Goal: Task Accomplishment & Management: Use online tool/utility

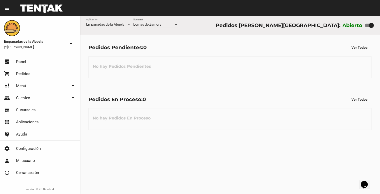
click at [177, 25] on div at bounding box center [176, 24] width 3 height 1
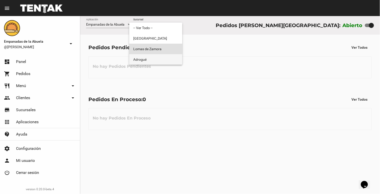
click at [163, 57] on span "Adrogué" at bounding box center [155, 59] width 45 height 11
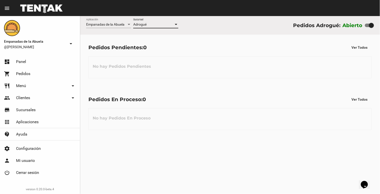
click at [176, 24] on div at bounding box center [176, 25] width 5 height 4
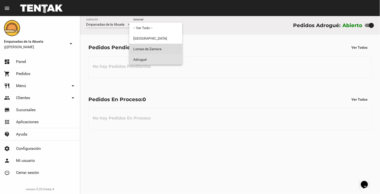
click at [159, 47] on span "Lomas de Zamora" at bounding box center [155, 49] width 45 height 11
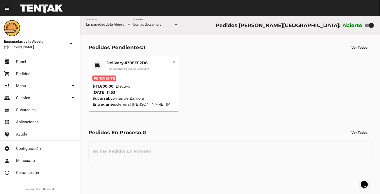
click at [131, 65] on mat-card-title "Delivery #39EEF2D8" at bounding box center [128, 62] width 43 height 5
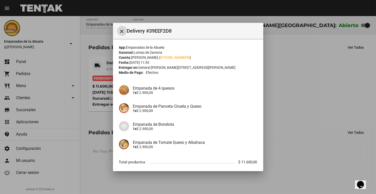
scroll to position [28, 0]
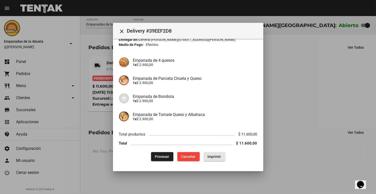
click at [216, 155] on span "Imprimir" at bounding box center [215, 157] width 14 height 4
click at [162, 155] on span "Procesar" at bounding box center [162, 157] width 14 height 4
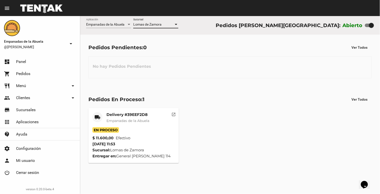
click at [175, 24] on div at bounding box center [176, 25] width 5 height 4
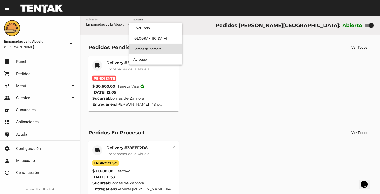
click at [113, 71] on div at bounding box center [190, 97] width 380 height 194
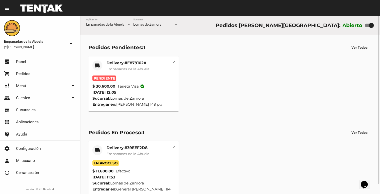
click at [127, 70] on span "Empanadas de la Abuela" at bounding box center [128, 69] width 43 height 5
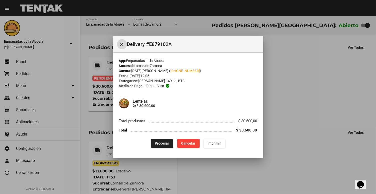
click at [213, 142] on span "Imprimir" at bounding box center [215, 143] width 14 height 4
click at [165, 146] on button "Procesar" at bounding box center [162, 143] width 22 height 9
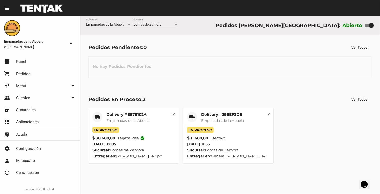
click at [245, 134] on mat-card-content "En Proceso $ 11.600,00 Efectivo [DATE] 11:53 Sucursal: [PERSON_NAME] Entregar e…" at bounding box center [228, 143] width 83 height 32
click at [234, 116] on mat-card-title "Delivery #39EEF2D8" at bounding box center [222, 114] width 43 height 5
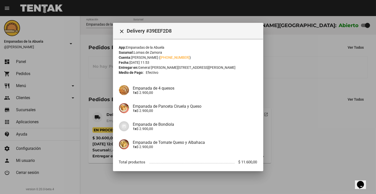
click at [233, 87] on h4 "Empanada de 4 quesos" at bounding box center [195, 88] width 124 height 5
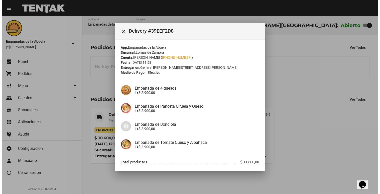
scroll to position [28, 0]
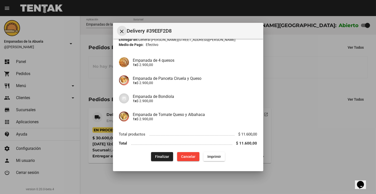
click at [120, 29] on mat-icon "close" at bounding box center [122, 31] width 6 height 6
